Goal: Task Accomplishment & Management: Use online tool/utility

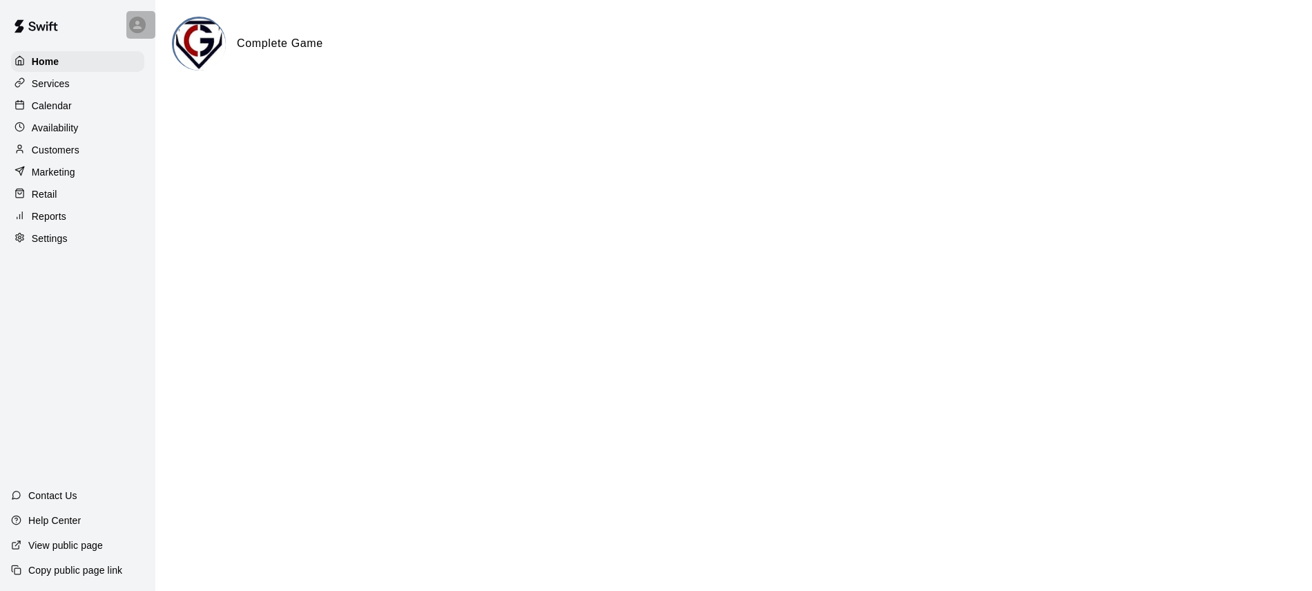
click at [135, 21] on icon at bounding box center [137, 25] width 12 height 12
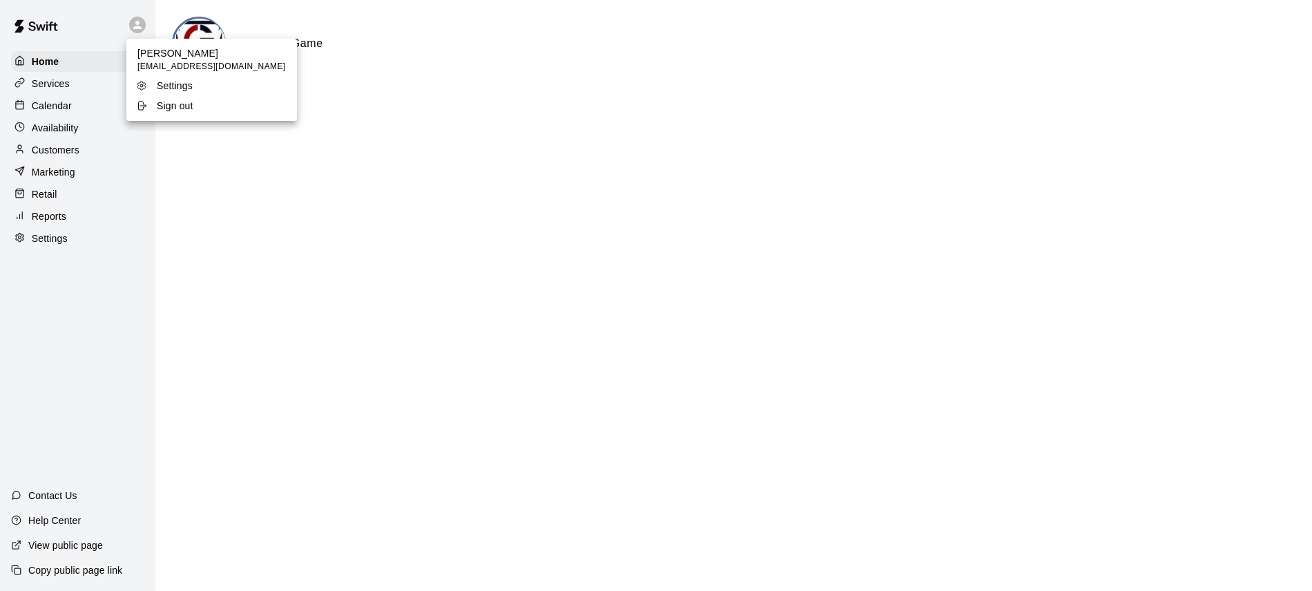
drag, startPoint x: 108, startPoint y: 207, endPoint x: 97, endPoint y: 193, distance: 17.3
click at [107, 207] on div at bounding box center [656, 295] width 1312 height 591
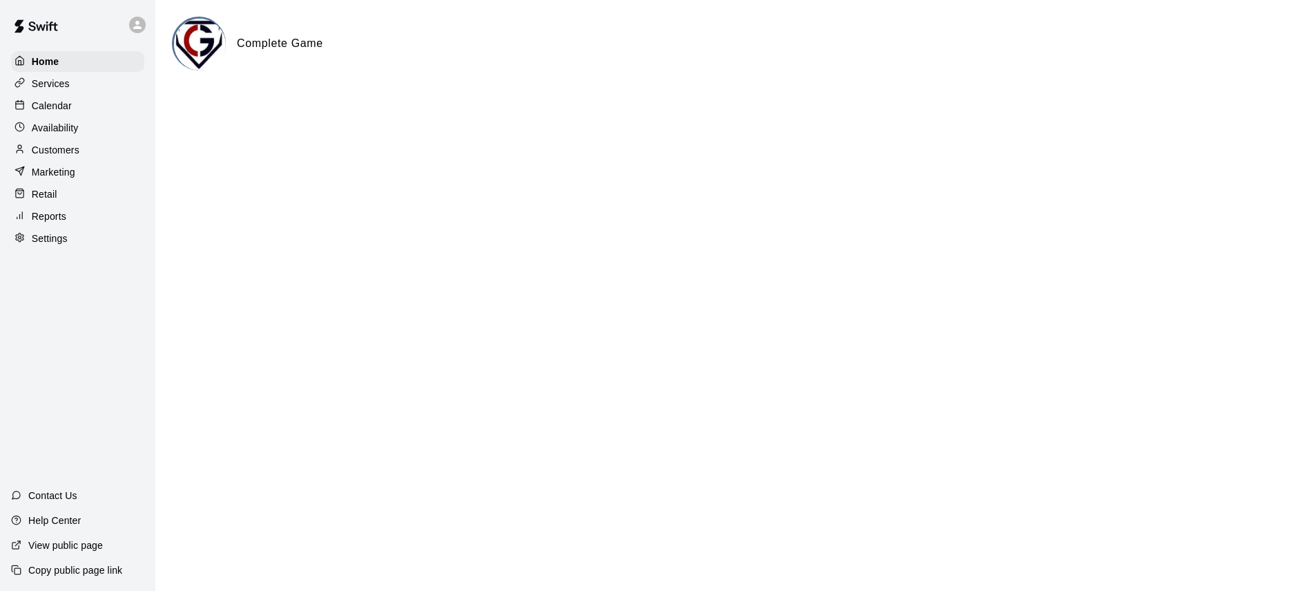
click at [46, 107] on p "Calendar" at bounding box center [52, 106] width 40 height 14
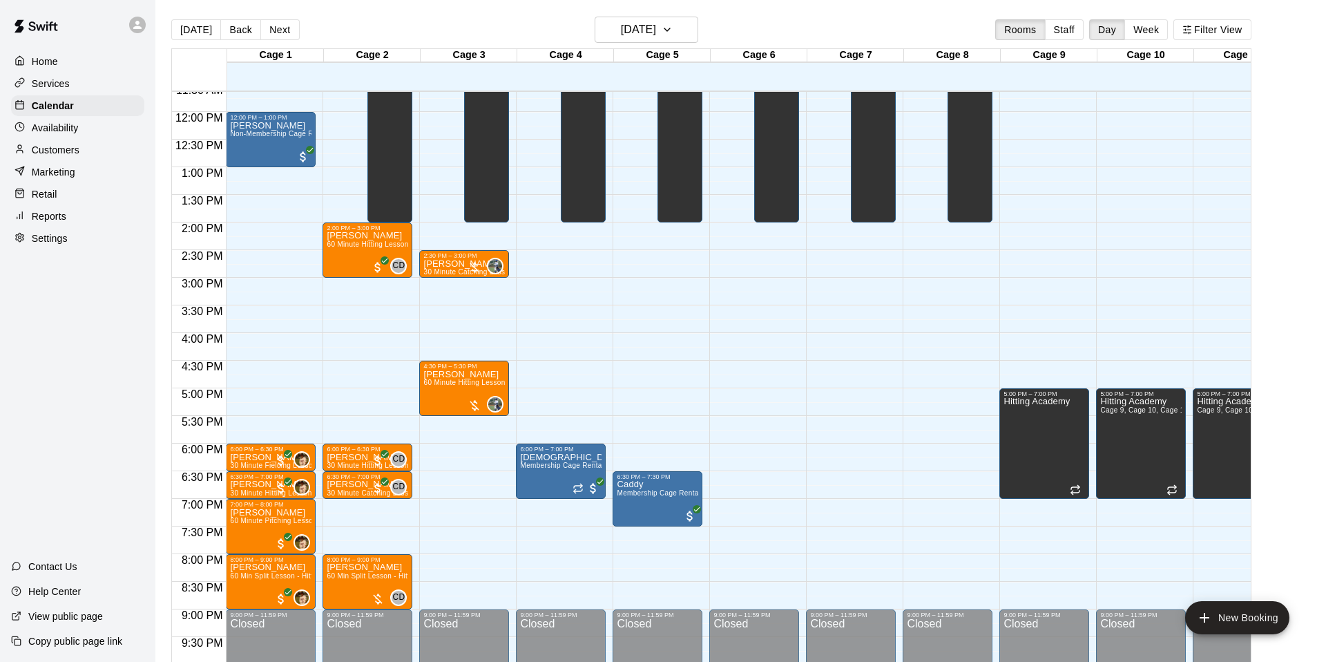
scroll to position [631, 0]
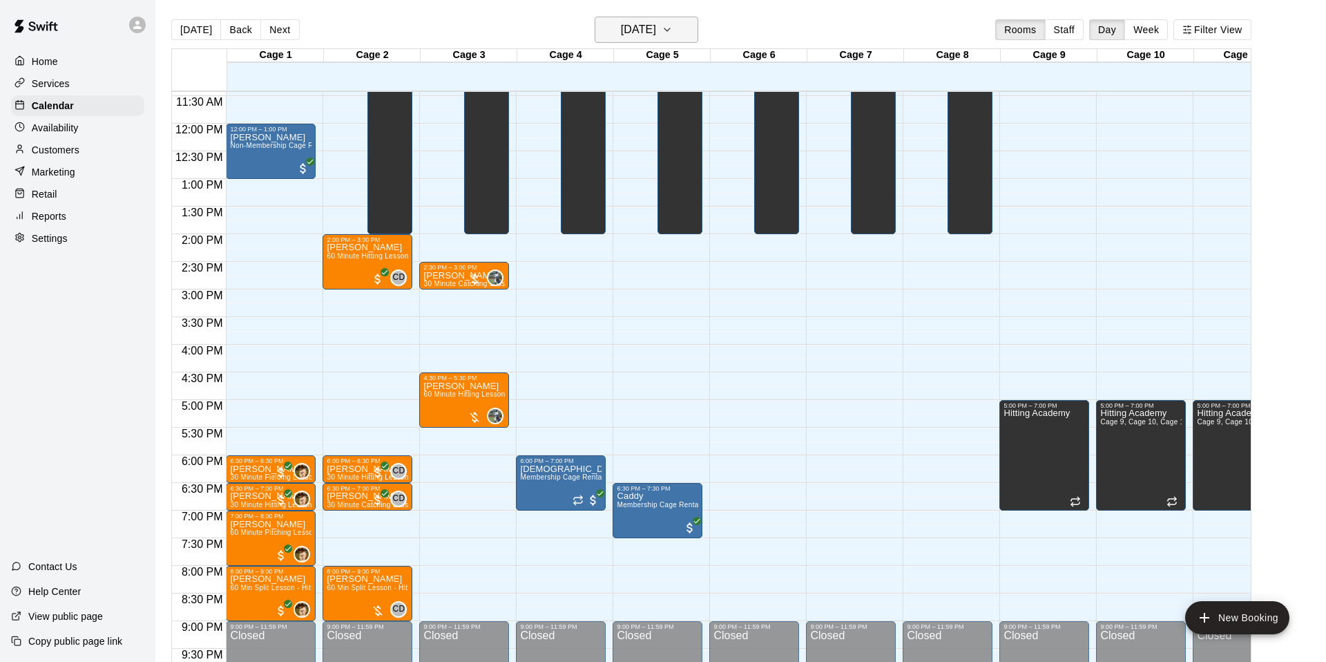
click at [673, 32] on icon "button" at bounding box center [667, 29] width 11 height 17
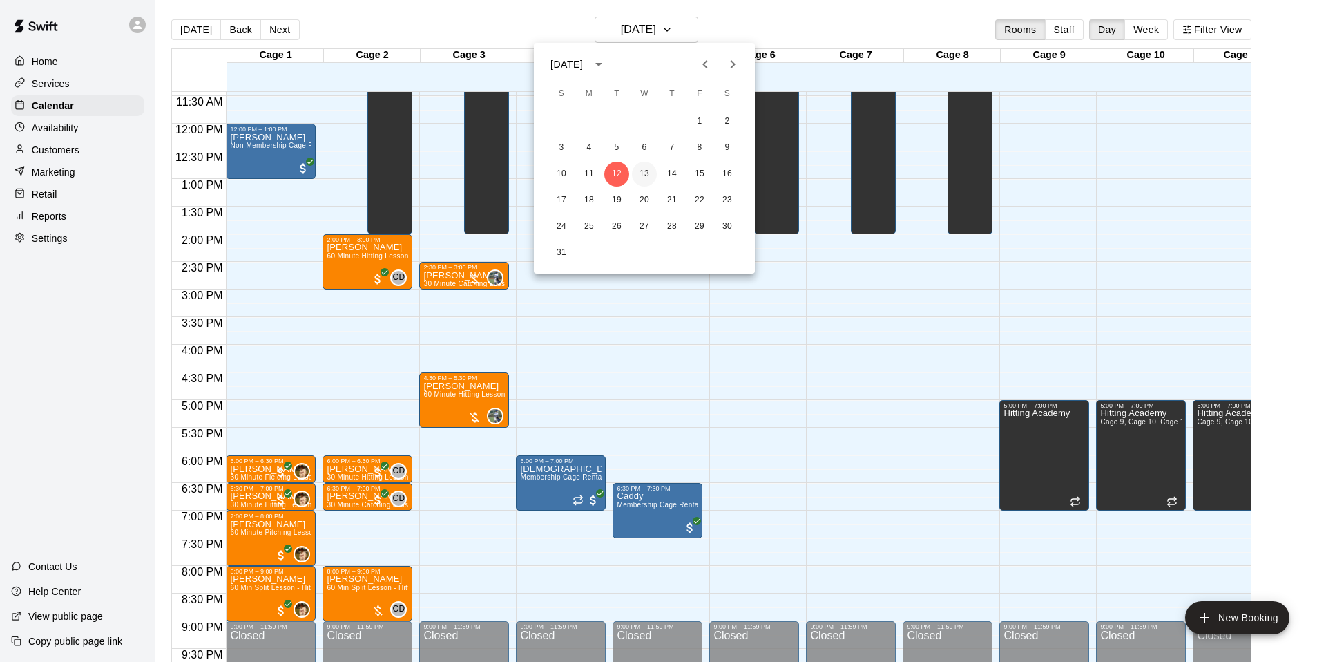
click at [641, 175] on button "13" at bounding box center [644, 174] width 25 height 25
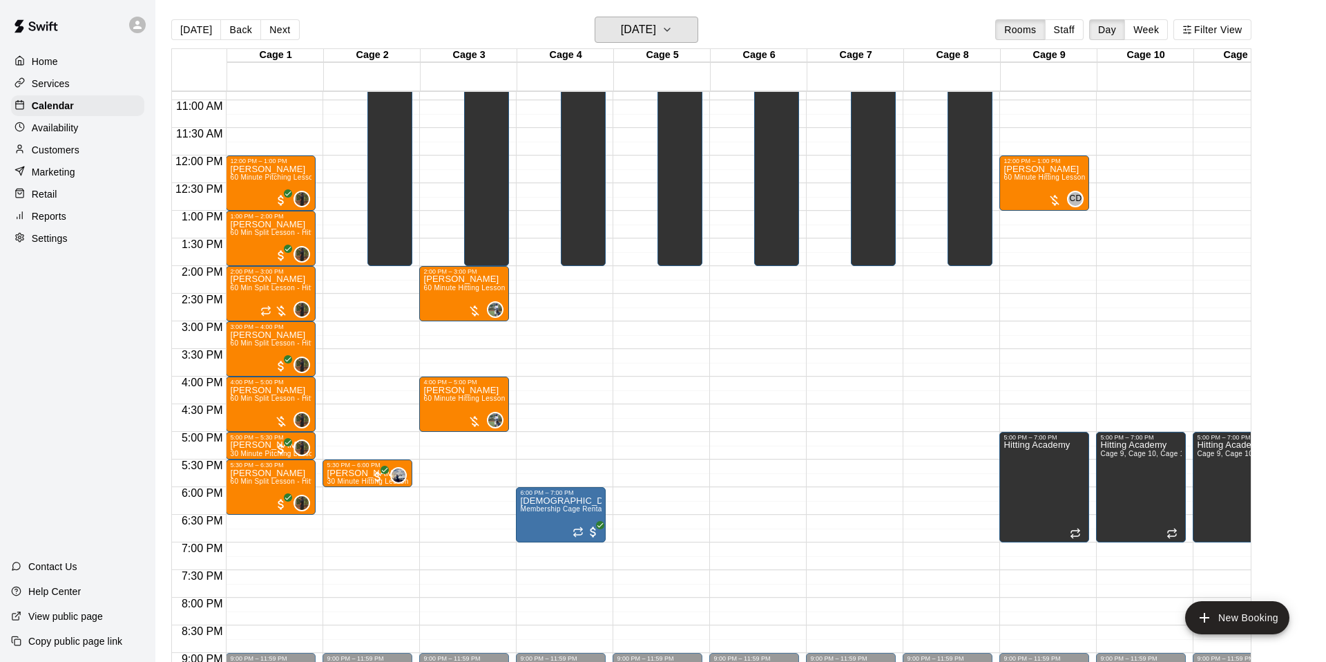
scroll to position [599, 0]
click at [673, 30] on icon "button" at bounding box center [667, 29] width 11 height 17
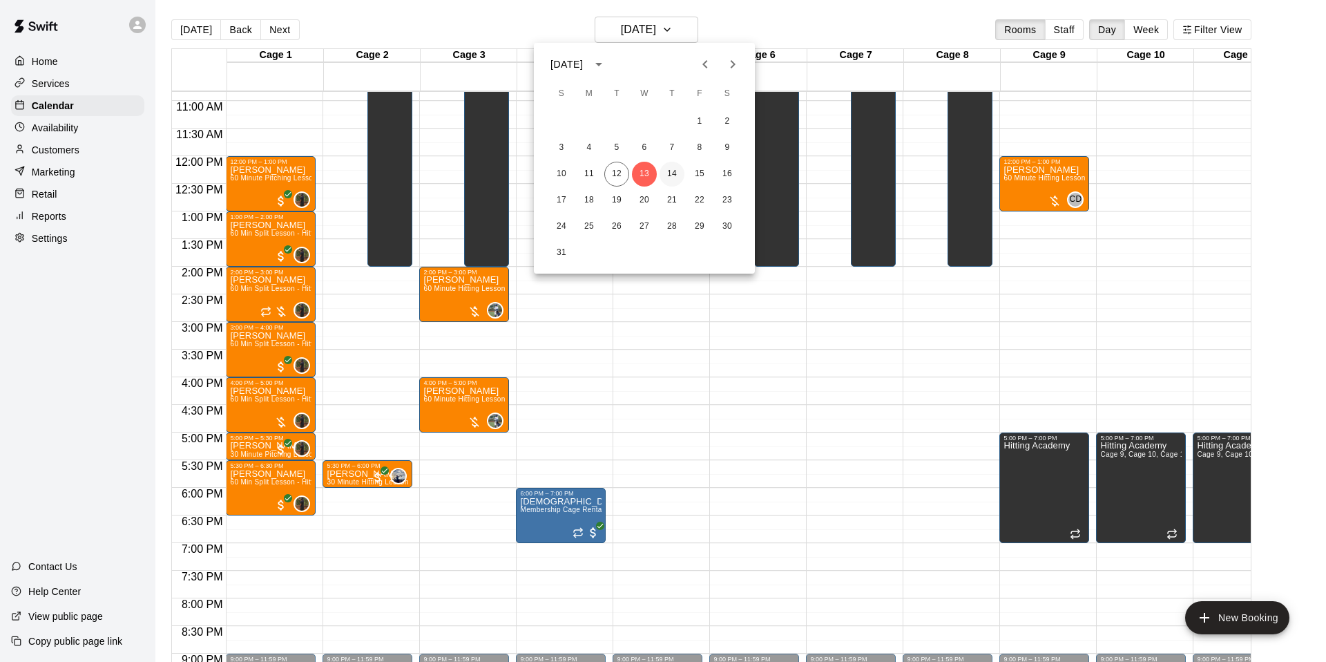
click at [676, 180] on button "14" at bounding box center [672, 174] width 25 height 25
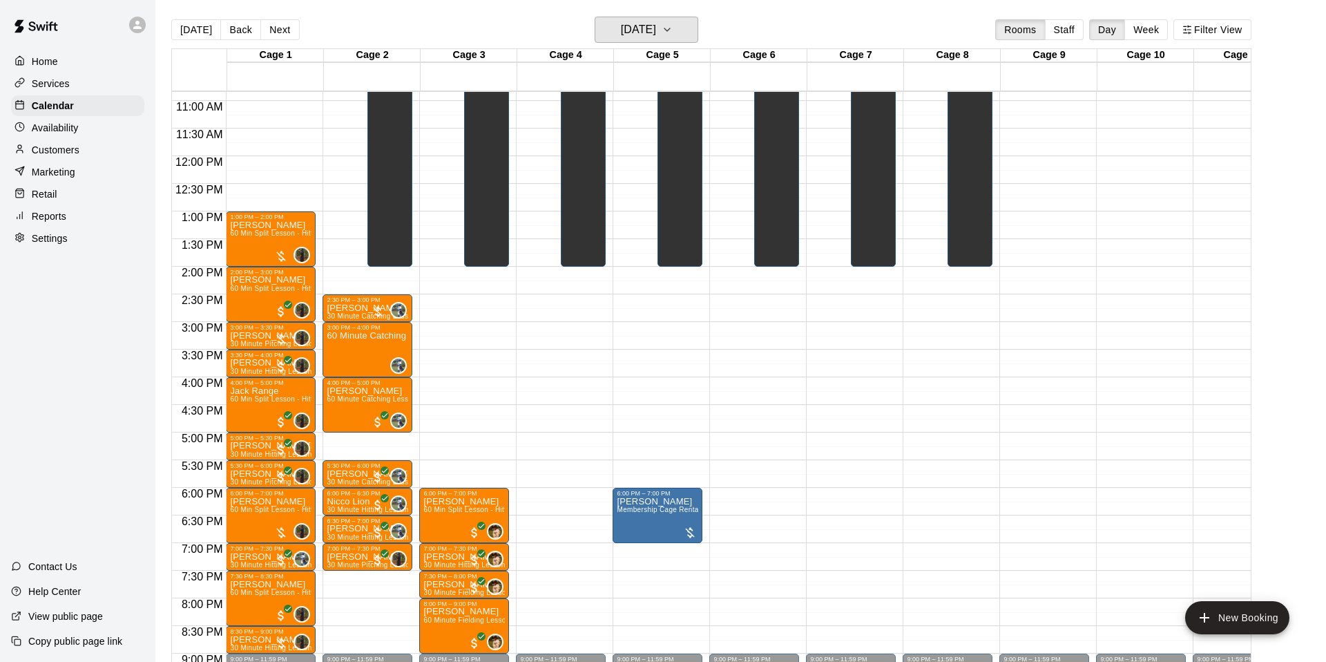
scroll to position [593, 0]
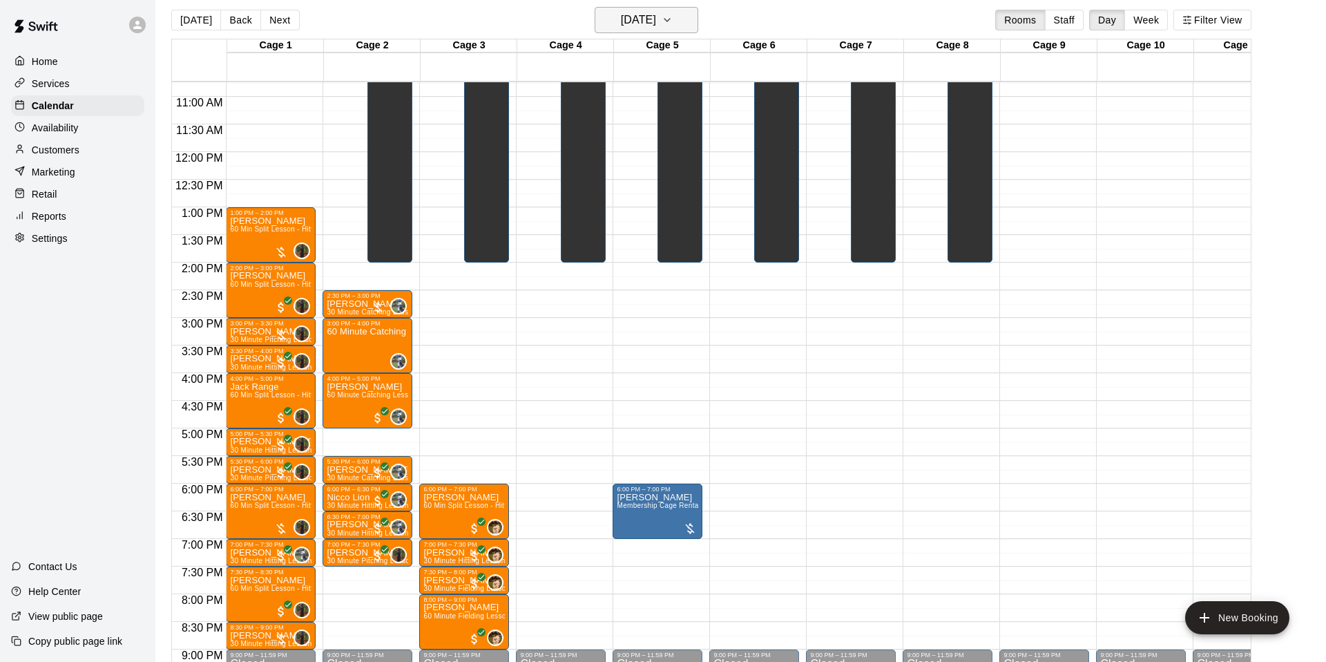
click at [673, 24] on icon "button" at bounding box center [667, 20] width 11 height 17
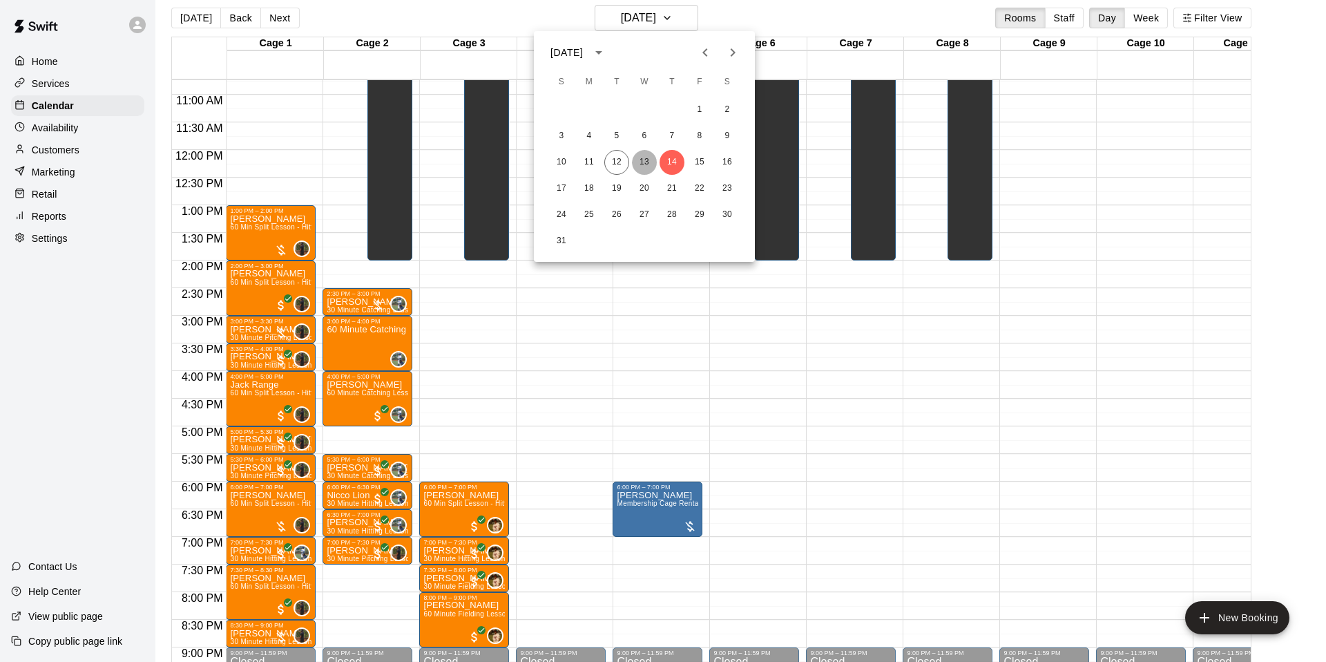
click at [643, 162] on button "13" at bounding box center [644, 162] width 25 height 25
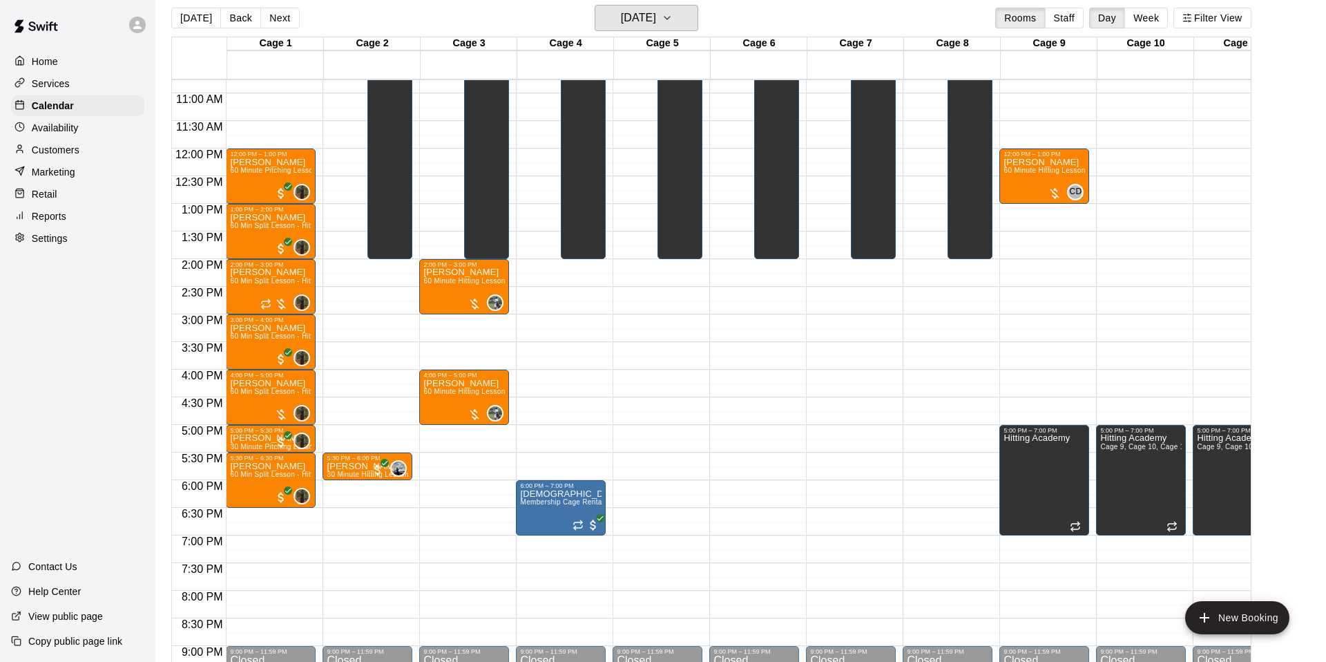
scroll to position [618, 0]
